Goal: Transaction & Acquisition: Purchase product/service

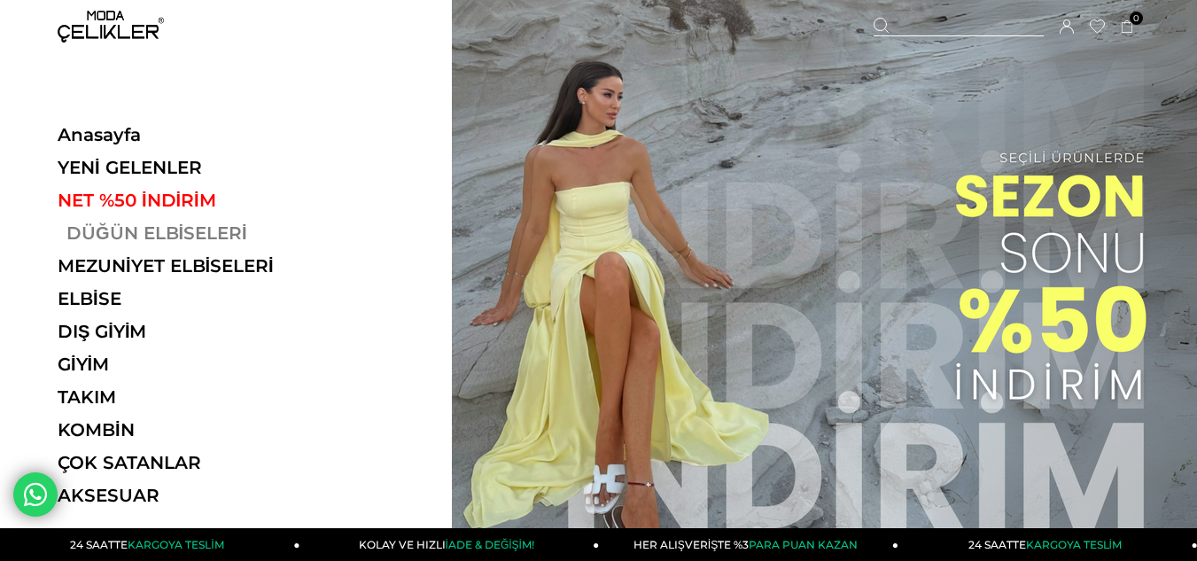
click at [186, 232] on link "DÜĞÜN ELBİSELERİ" at bounding box center [180, 232] width 244 height 21
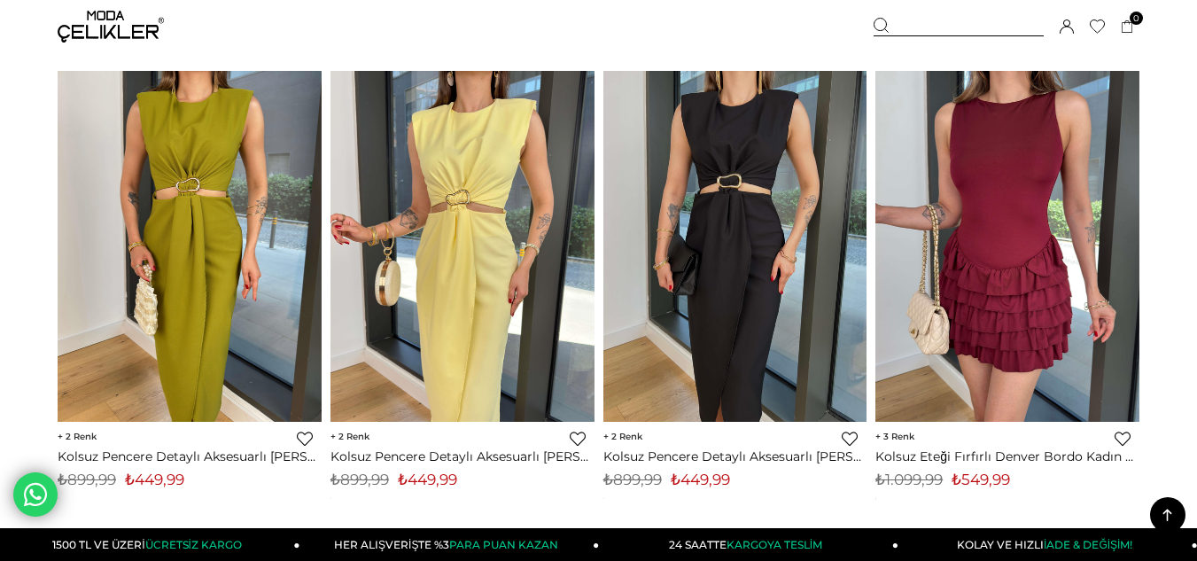
scroll to position [5670, 0]
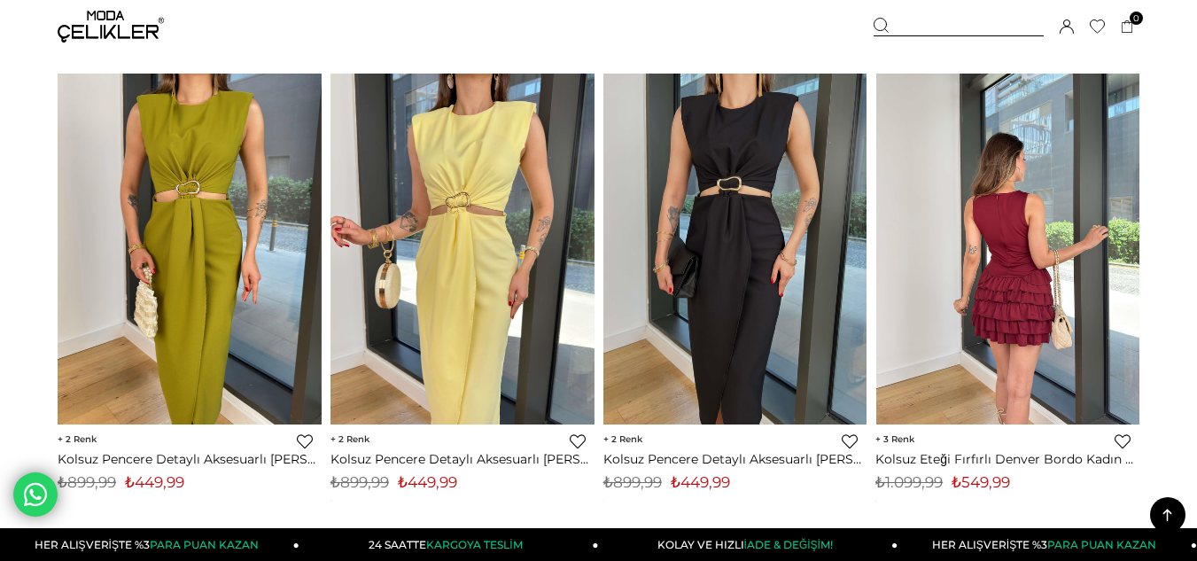
click at [1068, 205] on img at bounding box center [1008, 250] width 264 height 352
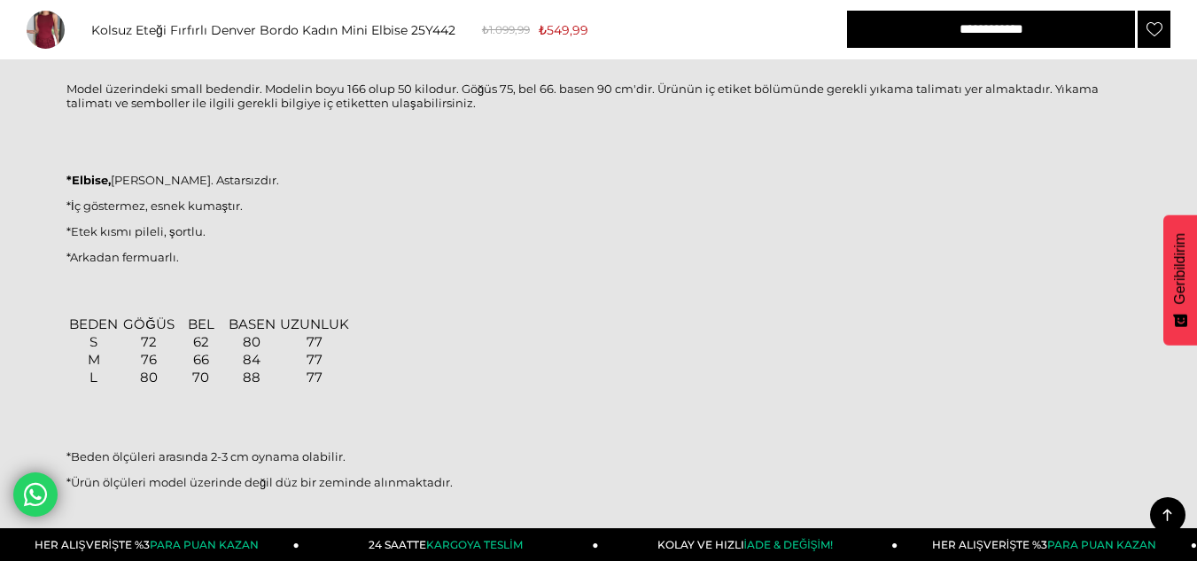
scroll to position [1329, 0]
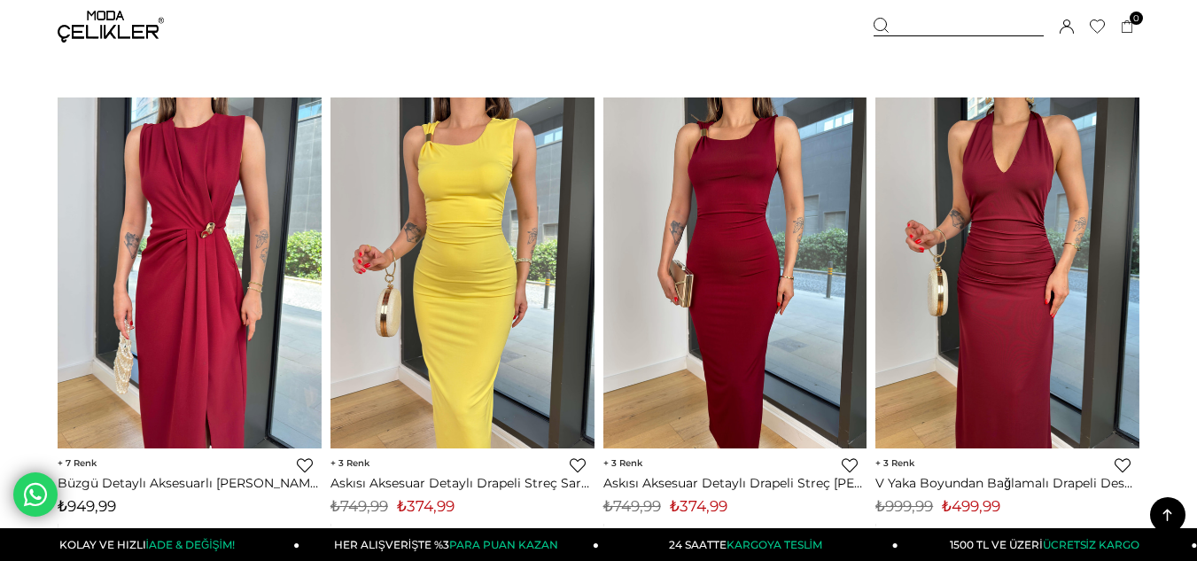
scroll to position [6416, 0]
